Goal: Transaction & Acquisition: Book appointment/travel/reservation

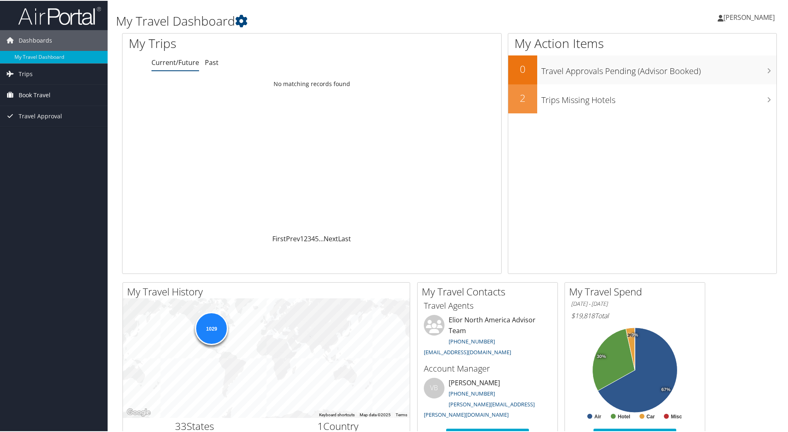
click at [48, 94] on span "Book Travel" at bounding box center [35, 94] width 32 height 21
click at [36, 137] on link "Book/Manage Online Trips" at bounding box center [54, 136] width 108 height 12
